Goal: Task Accomplishment & Management: Use online tool/utility

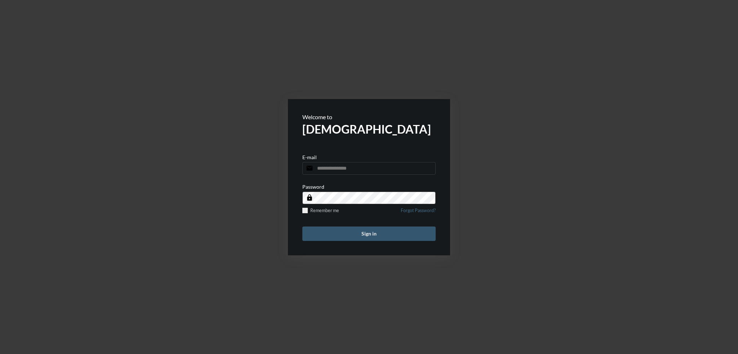
type input "**********"
click at [389, 227] on button "Sign in" at bounding box center [368, 234] width 133 height 14
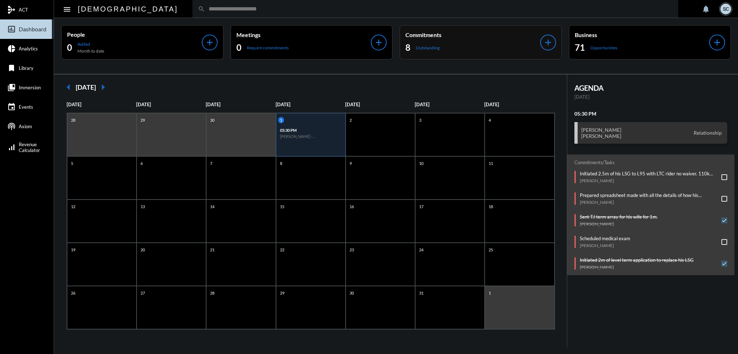
click at [473, 32] on p "Commitments" at bounding box center [473, 34] width 135 height 7
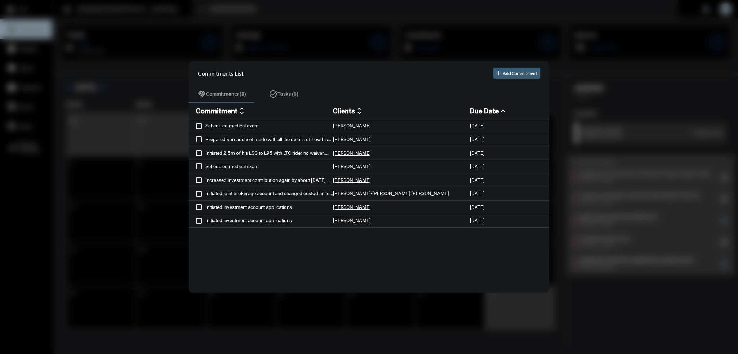
click at [306, 12] on div at bounding box center [369, 177] width 738 height 354
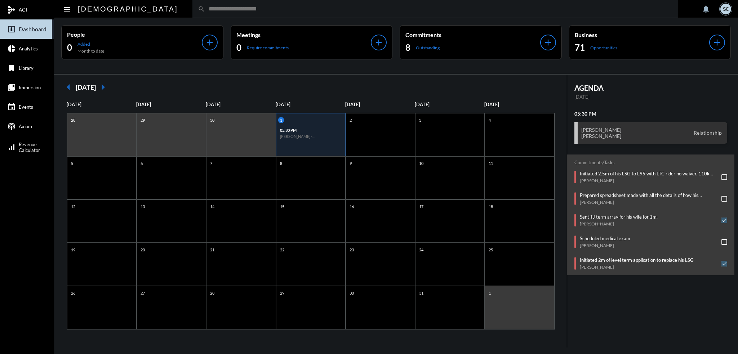
click at [510, 49] on div "8 Outstanding" at bounding box center [473, 48] width 135 height 12
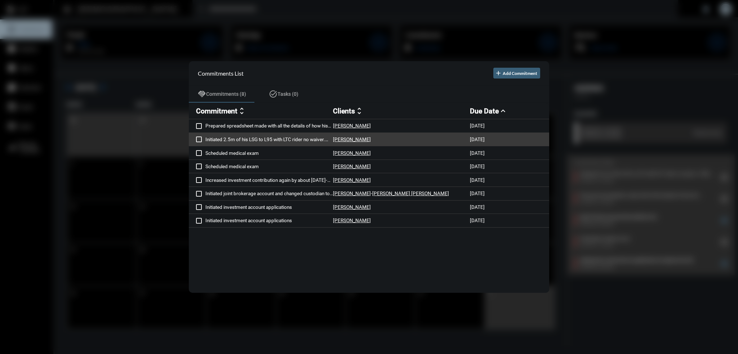
click at [351, 138] on p "Bret Grady" at bounding box center [352, 140] width 38 height 6
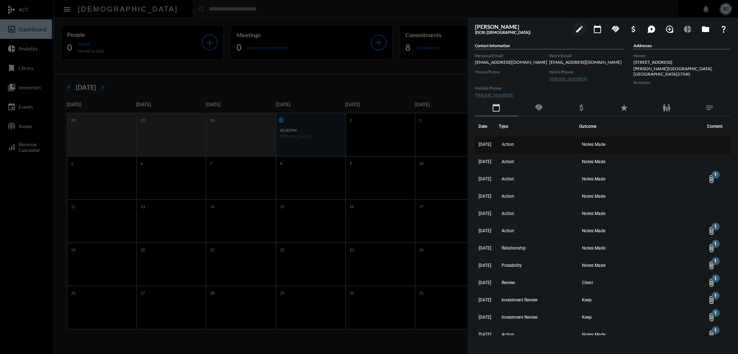
click at [579, 147] on td "Action" at bounding box center [539, 145] width 80 height 17
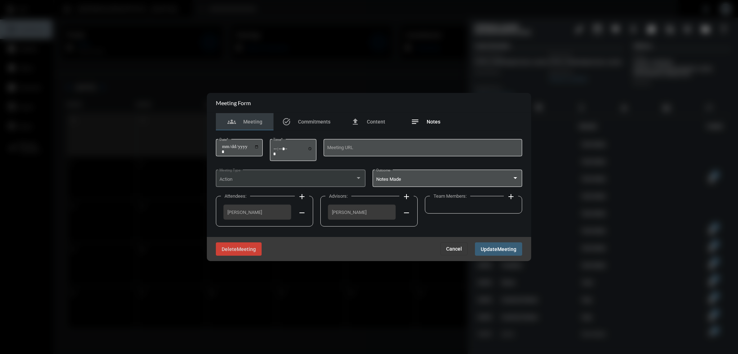
click at [433, 121] on span "Notes" at bounding box center [434, 122] width 14 height 6
